Goal: Information Seeking & Learning: Learn about a topic

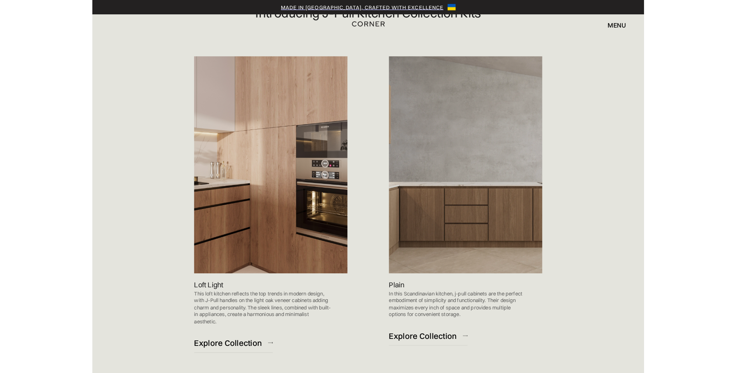
scroll to position [430, 0]
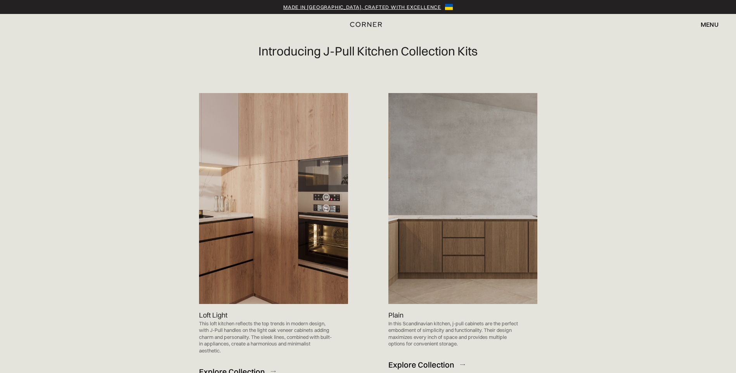
scroll to position [391, 0]
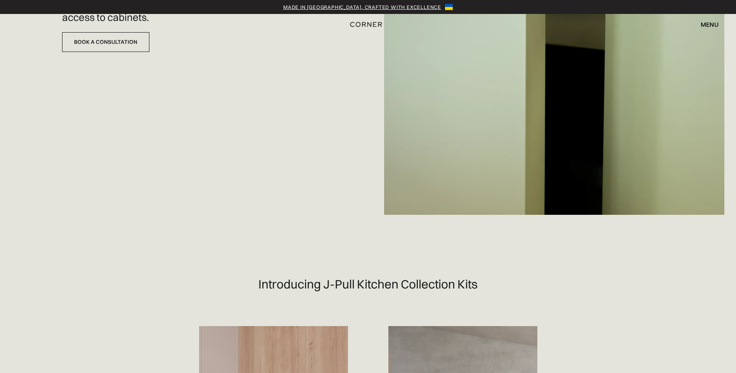
scroll to position [0, 0]
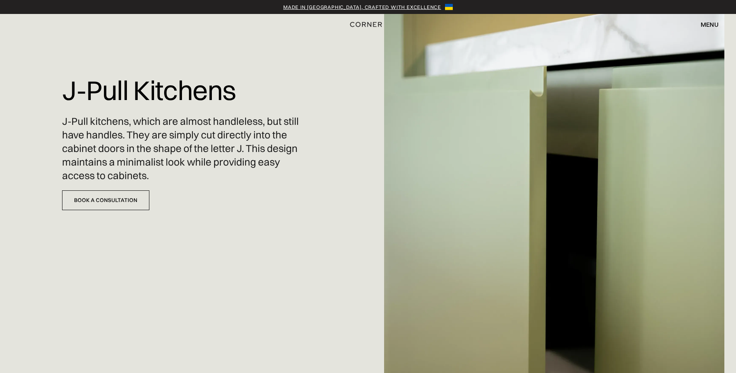
click at [210, 227] on div "J-Pull Kitchens J-Pull kitchens, which are almost handleless, but still have ha…" at bounding box center [181, 136] width 239 height 272
click at [536, 24] on div "menu" at bounding box center [710, 24] width 18 height 6
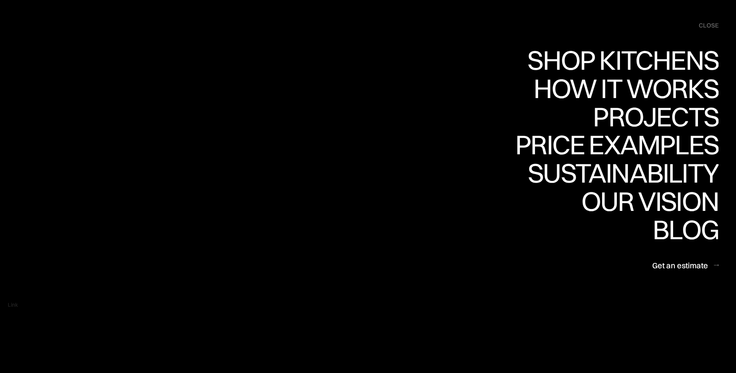
click at [536, 24] on div "close" at bounding box center [709, 25] width 20 height 9
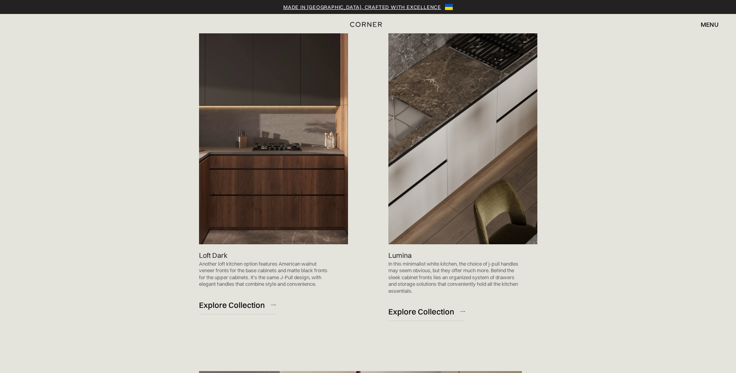
scroll to position [759, 0]
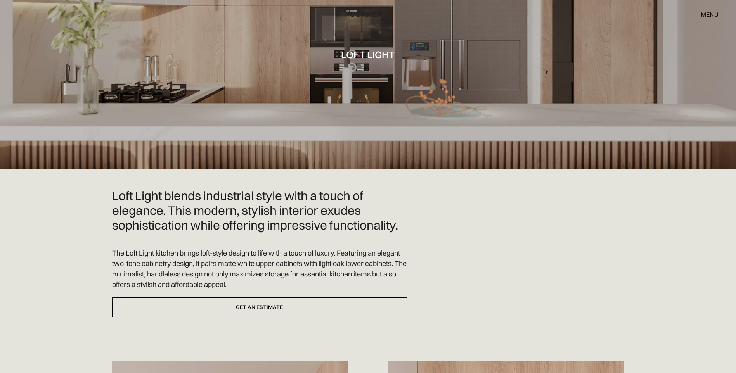
scroll to position [78, 0]
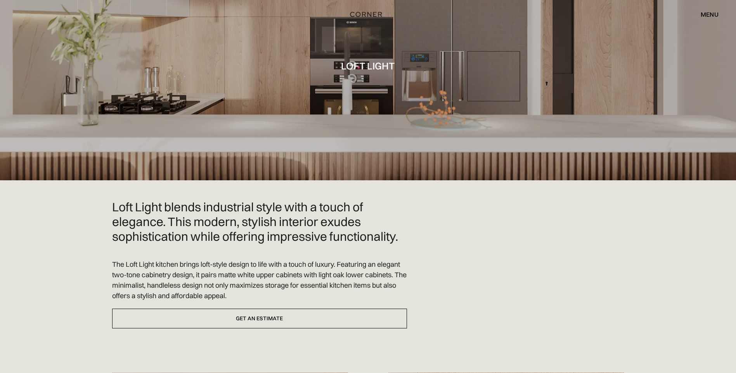
scroll to position [39, 0]
